Goal: Task Accomplishment & Management: Manage account settings

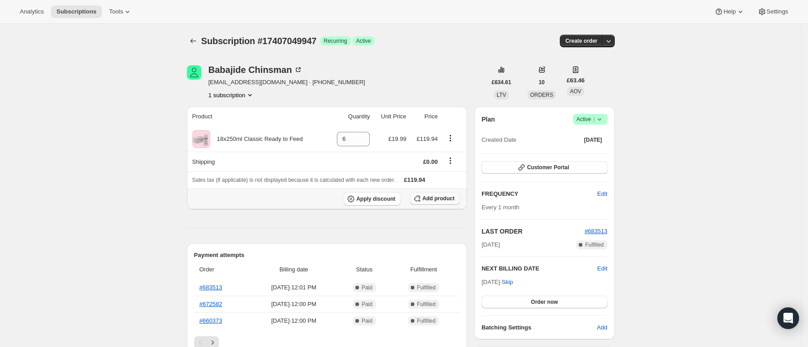
click at [450, 200] on span "Add product" at bounding box center [439, 198] width 32 height 7
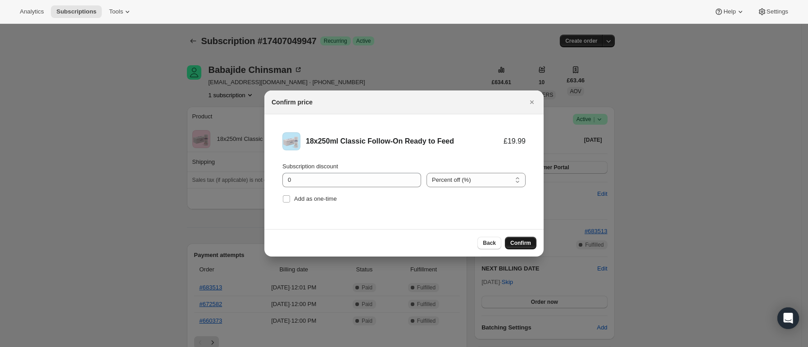
click at [521, 242] on span "Confirm" at bounding box center [520, 243] width 21 height 7
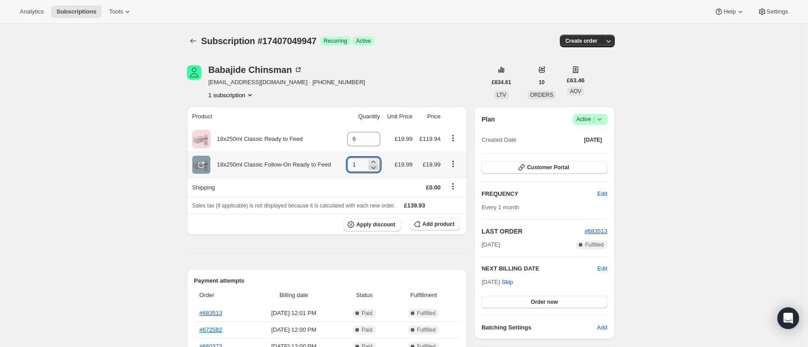
click at [377, 163] on icon at bounding box center [373, 167] width 9 height 9
click at [377, 157] on td "0" at bounding box center [362, 165] width 41 height 26
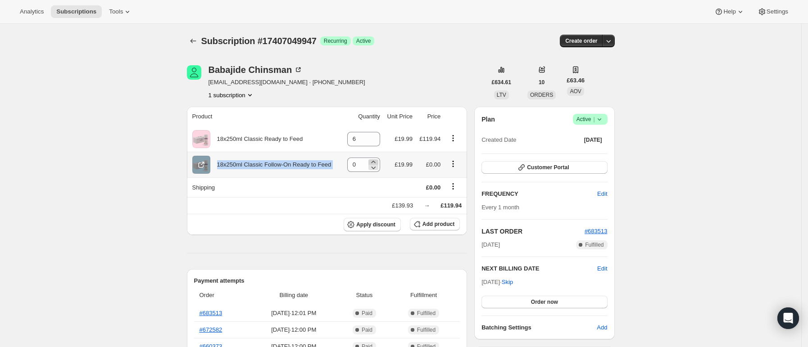
click at [377, 157] on td "0" at bounding box center [362, 165] width 41 height 26
click at [377, 159] on icon at bounding box center [373, 162] width 9 height 9
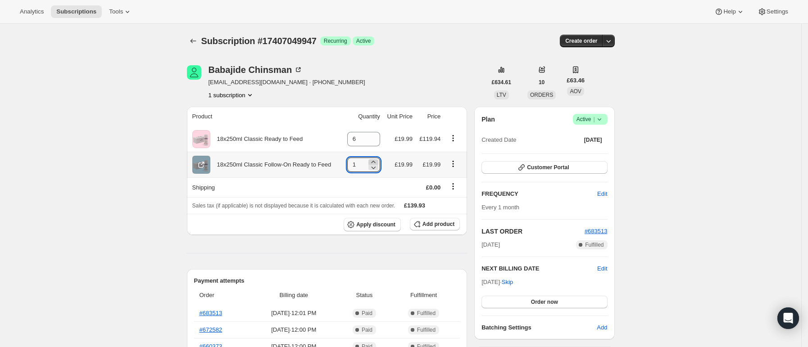
click at [377, 159] on icon at bounding box center [373, 162] width 9 height 9
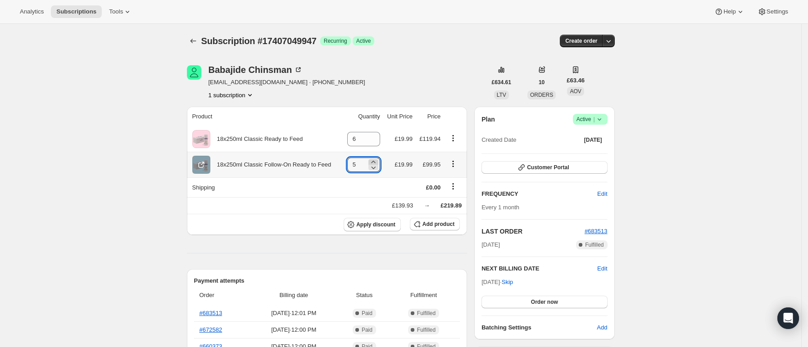
type input "6"
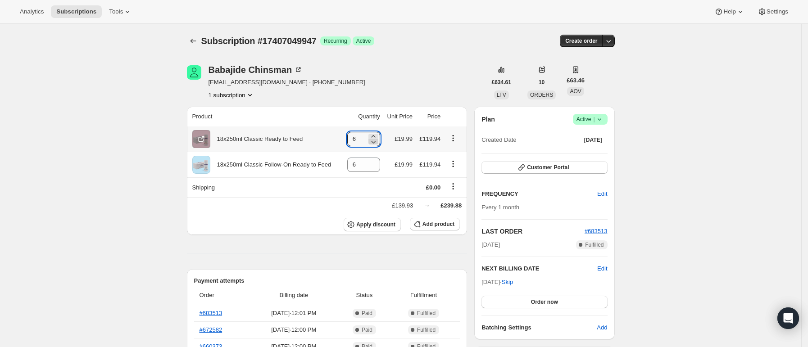
click at [377, 141] on icon at bounding box center [373, 141] width 9 height 9
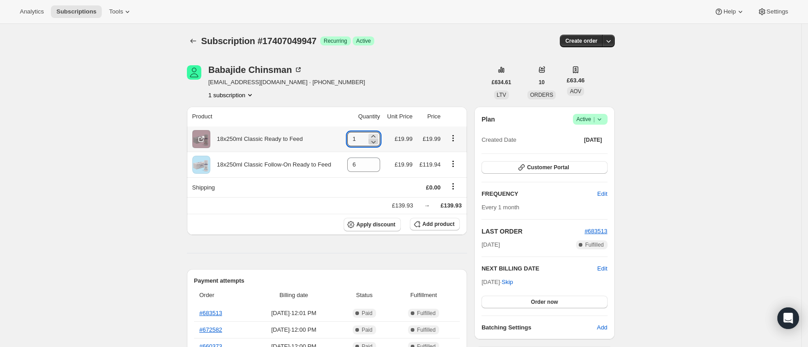
click at [377, 141] on icon at bounding box center [373, 141] width 9 height 9
type input "0"
